Goal: Book appointment/travel/reservation

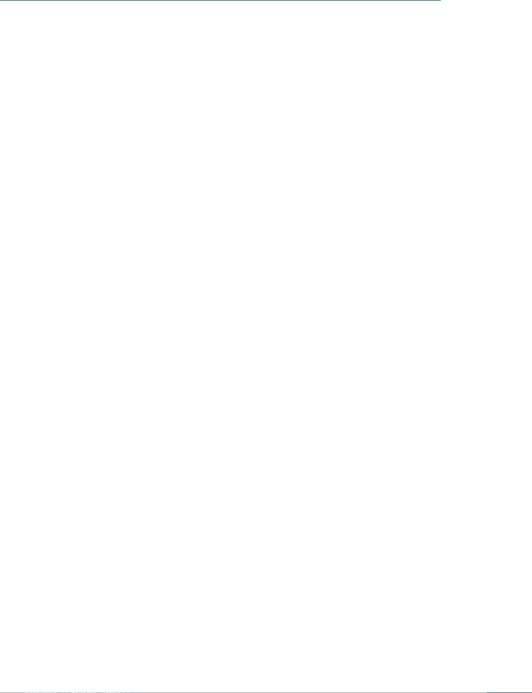
scroll to position [2303, 0]
click at [337, 307] on link "Alle Familienhotels auf einen Blick" at bounding box center [266, 312] width 178 height 10
click at [517, 215] on icon at bounding box center [506, 226] width 27 height 22
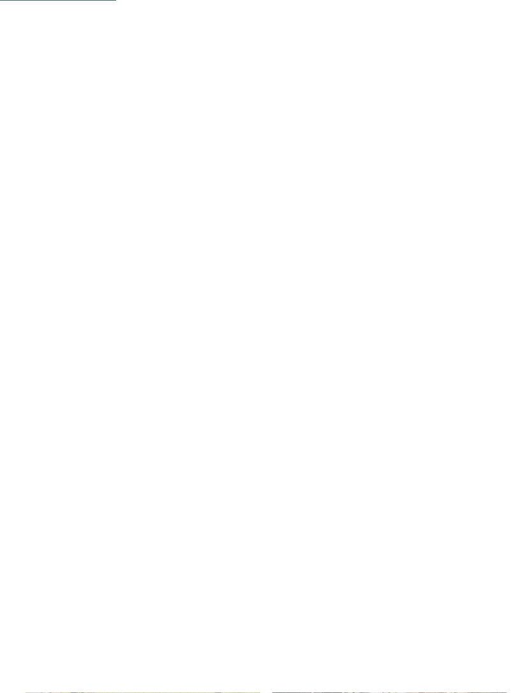
scroll to position [1172, 0]
click at [400, 380] on h4 "Falkensteiner Family Resort Lido ****ˢ" at bounding box center [389, 397] width 209 height 34
click at [513, 354] on icon at bounding box center [506, 351] width 35 height 29
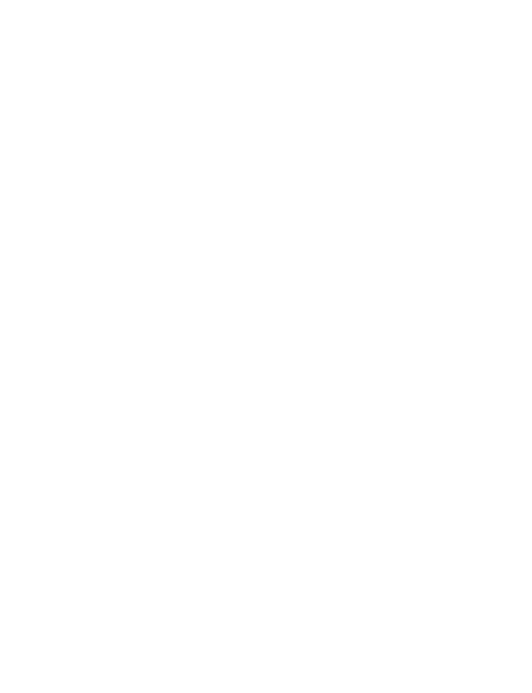
click at [487, 108] on span "Falkys Familienwochen -15%" at bounding box center [477, 111] width 73 height 35
